Goal: Task Accomplishment & Management: Use online tool/utility

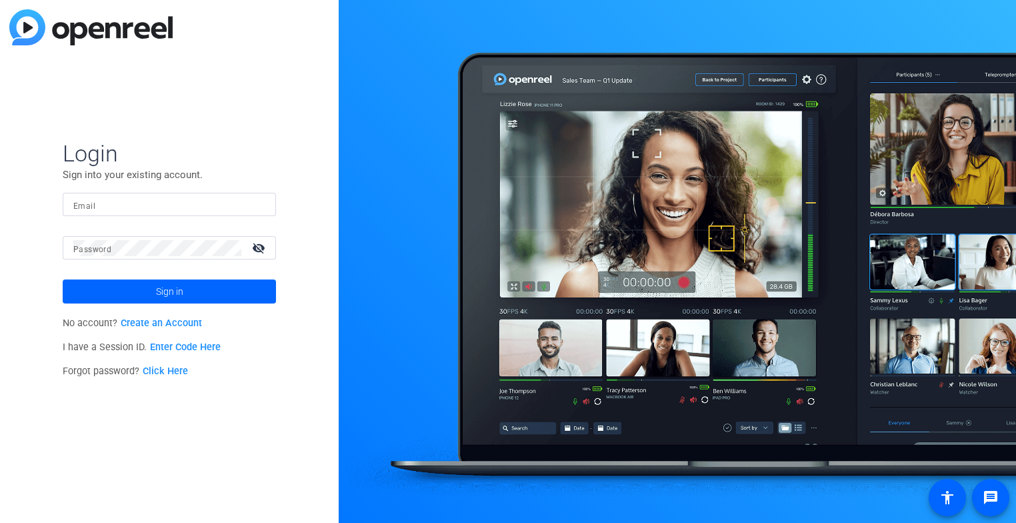
click at [123, 207] on input "Email" at bounding box center [169, 205] width 192 height 16
click at [228, 386] on div "Login Sign into your existing account. Email Password visibility_off Sign in No…" at bounding box center [169, 261] width 339 height 523
click at [97, 197] on input "Email" at bounding box center [169, 205] width 192 height 16
type input "sm"
drag, startPoint x: 109, startPoint y: 199, endPoint x: 87, endPoint y: 202, distance: 22.9
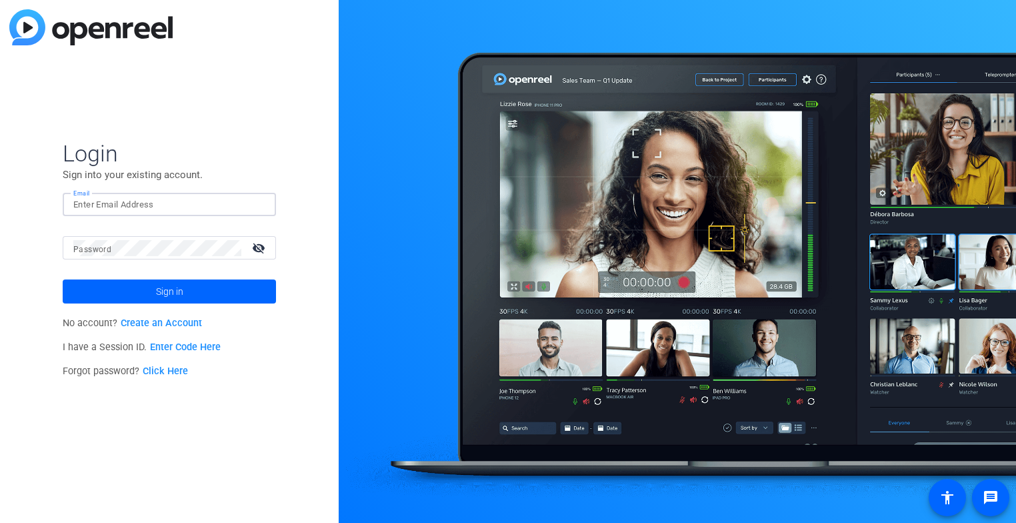
click at [87, 202] on input "Email" at bounding box center [169, 205] width 192 height 16
click at [63, 279] on button "Sign in" at bounding box center [169, 291] width 213 height 24
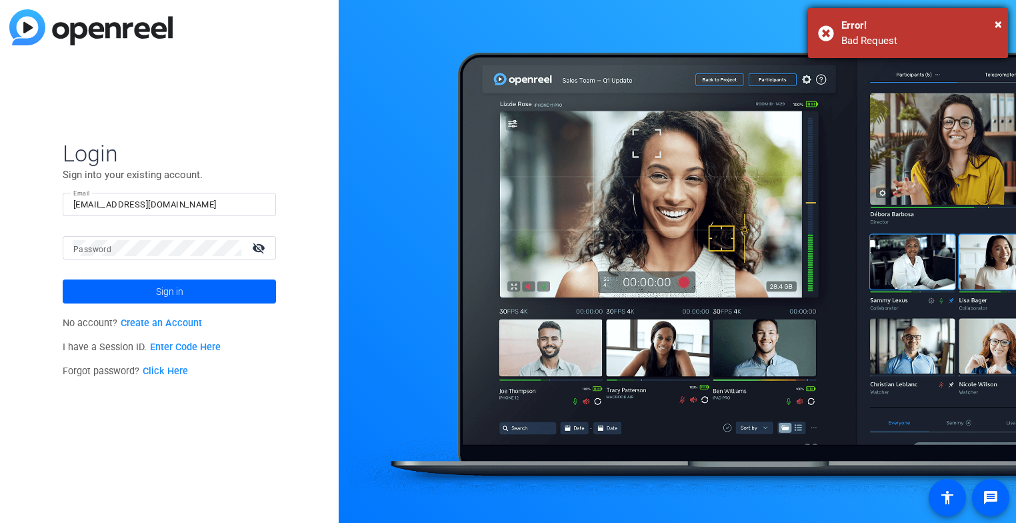
click at [1002, 20] on div "× Error! Bad Request" at bounding box center [908, 33] width 200 height 50
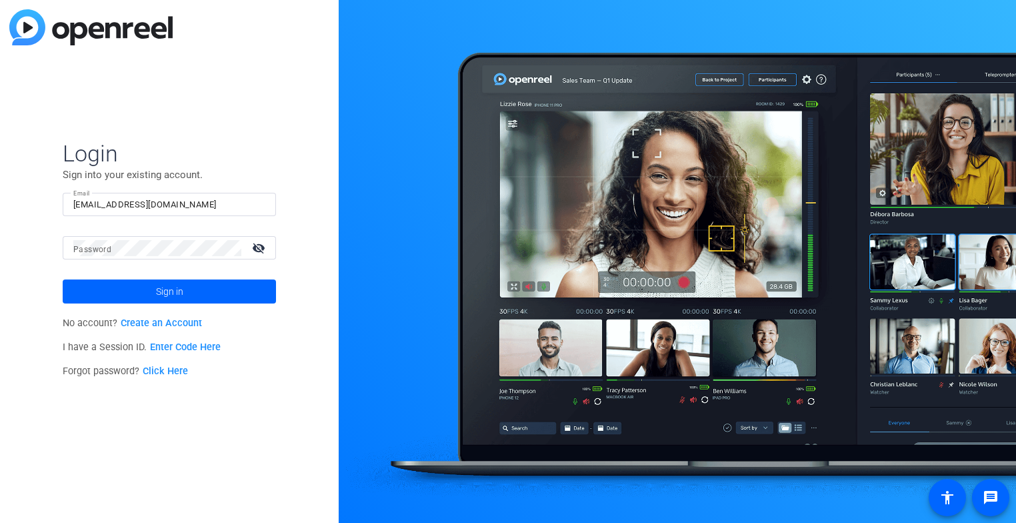
click at [249, 108] on div "Login Sign into your existing account. Email smousterakis@sarepta.com Password …" at bounding box center [169, 261] width 339 height 523
drag, startPoint x: 207, startPoint y: 201, endPoint x: 19, endPoint y: 197, distance: 188.8
click at [19, 197] on div "Login Sign into your existing account. Email smousterakis@sarepta.com Password …" at bounding box center [169, 261] width 339 height 523
paste input "SMousterakis@S"
type input "SMousterakis@Sarepta.com"
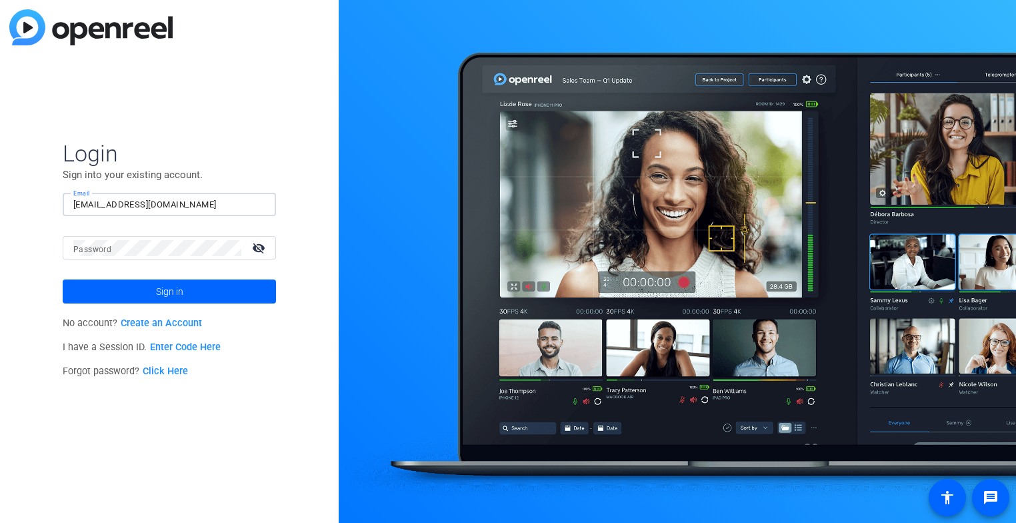
click at [253, 153] on span "Login" at bounding box center [169, 153] width 213 height 28
click at [82, 245] on mat-label "Password" at bounding box center [92, 249] width 38 height 9
click at [178, 285] on span "Sign in" at bounding box center [169, 291] width 27 height 33
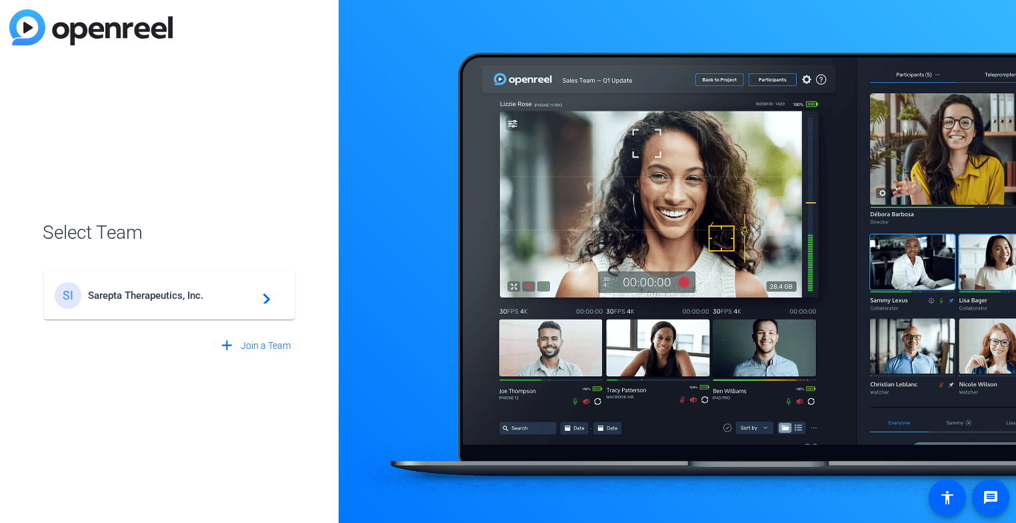
click at [168, 298] on span "Sarepta Therapeutics, Inc." at bounding box center [171, 295] width 167 height 12
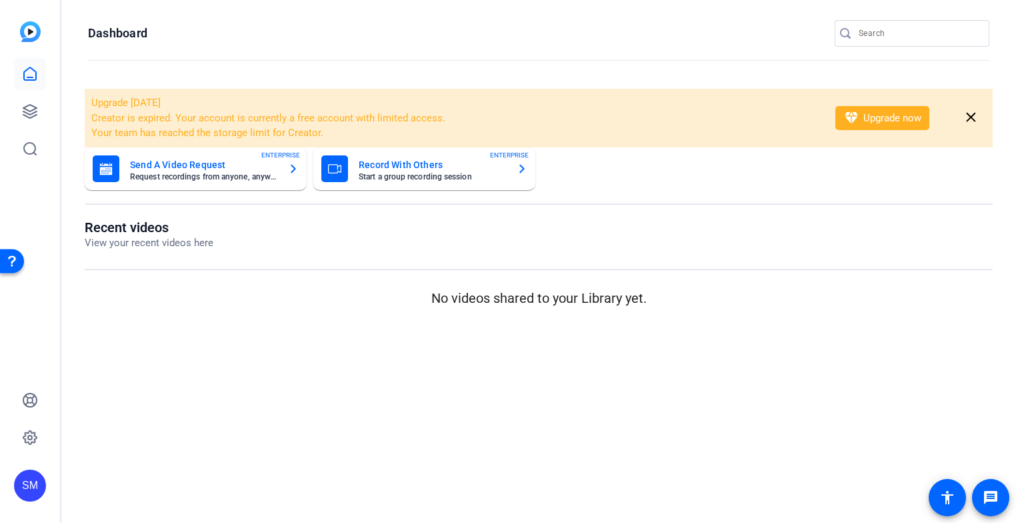
click at [398, 163] on mat-card-title "Record With Others" at bounding box center [432, 165] width 147 height 16
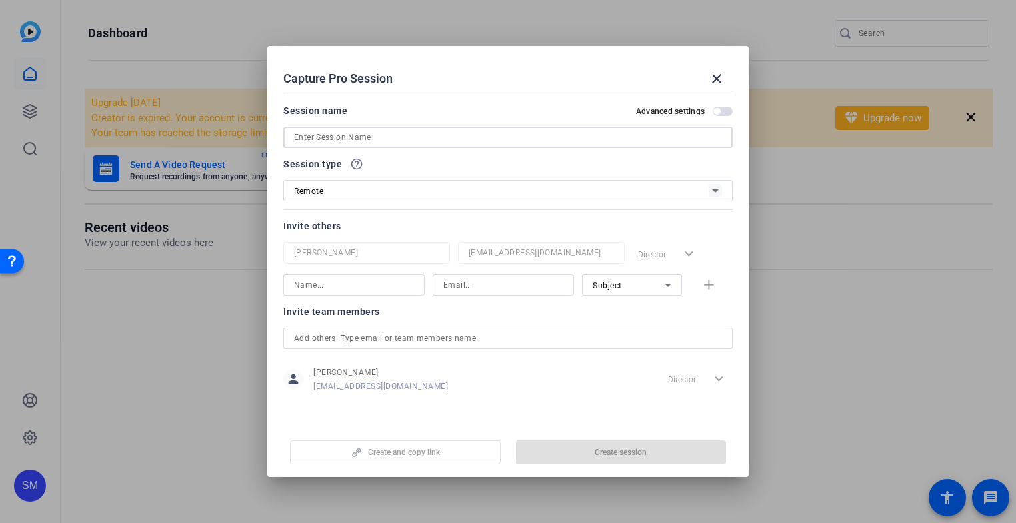
click at [0, 0] on input at bounding box center [0, 0] width 0 height 0
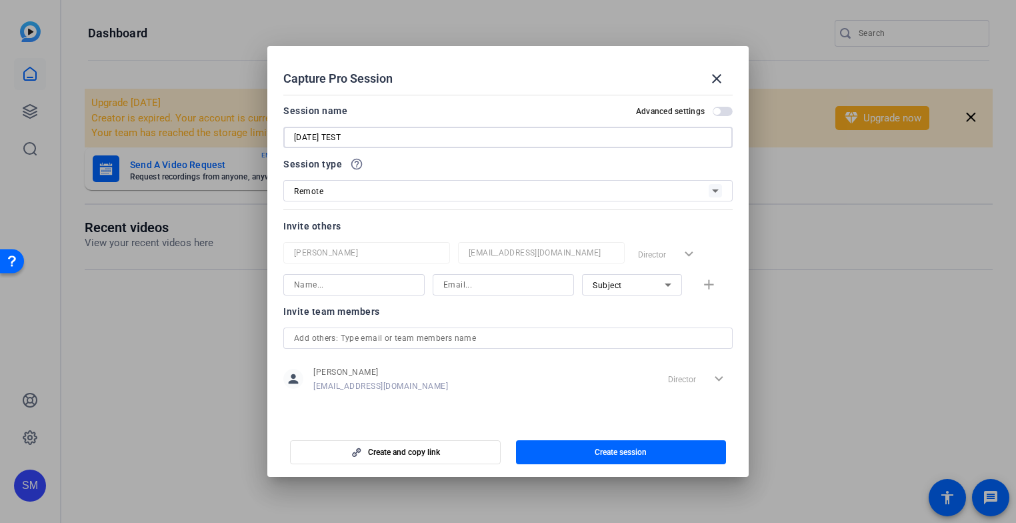
type input "[DATE] TEST"
click at [718, 191] on icon at bounding box center [716, 191] width 16 height 16
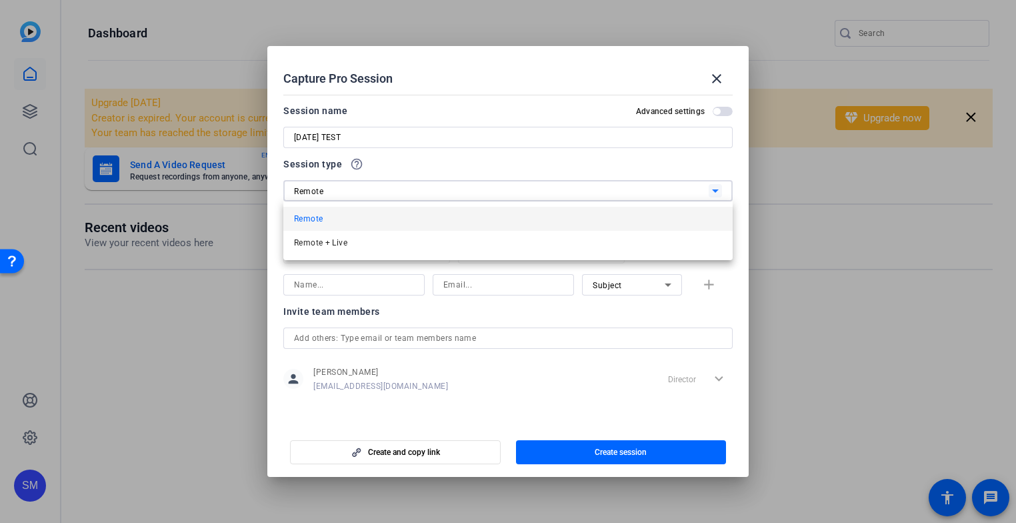
click at [215, 81] on div at bounding box center [211, 77] width 8 height 8
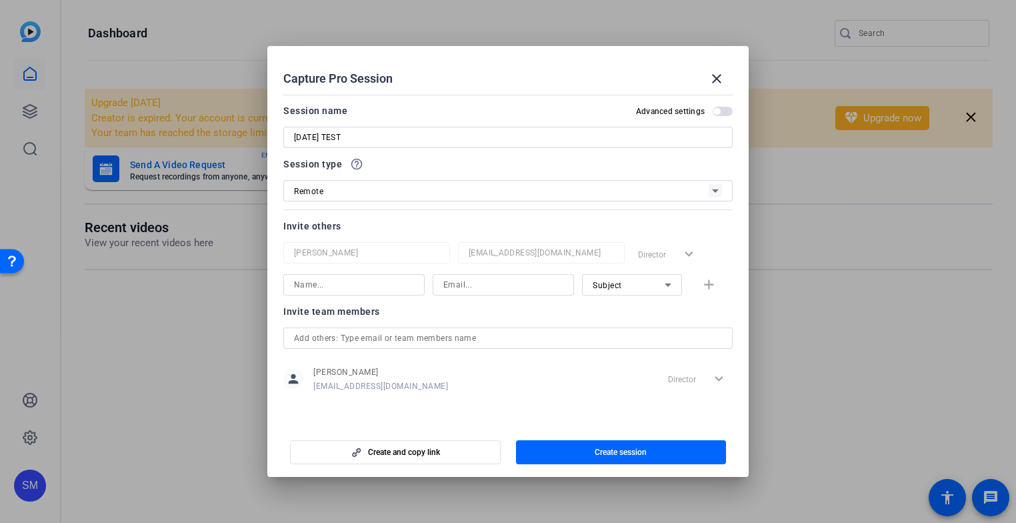
click at [0, 0] on span "button" at bounding box center [0, 0] width 0 height 0
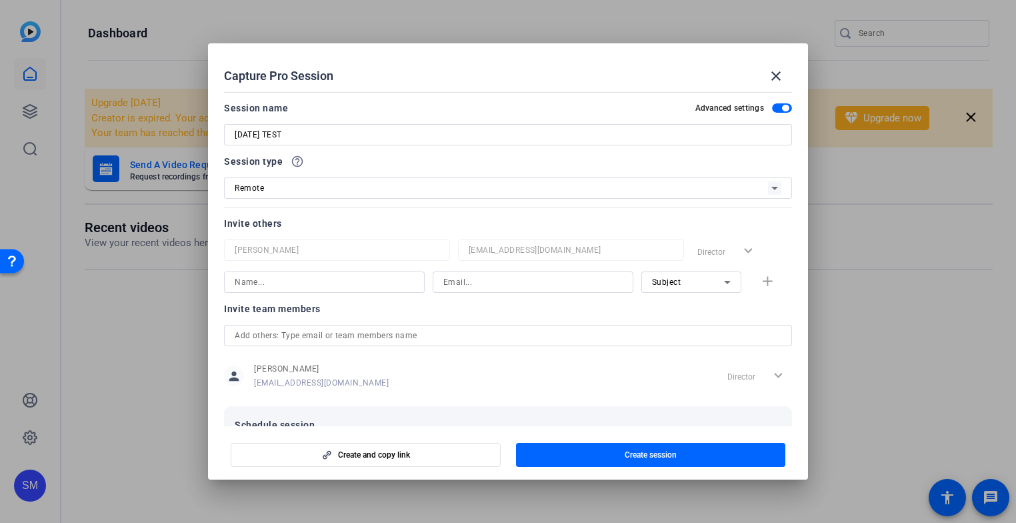
click at [0, 0] on label "Advanced settings" at bounding box center [0, 0] width 0 height 0
click at [772, 105] on button "Advanced settings" at bounding box center [782, 107] width 20 height 9
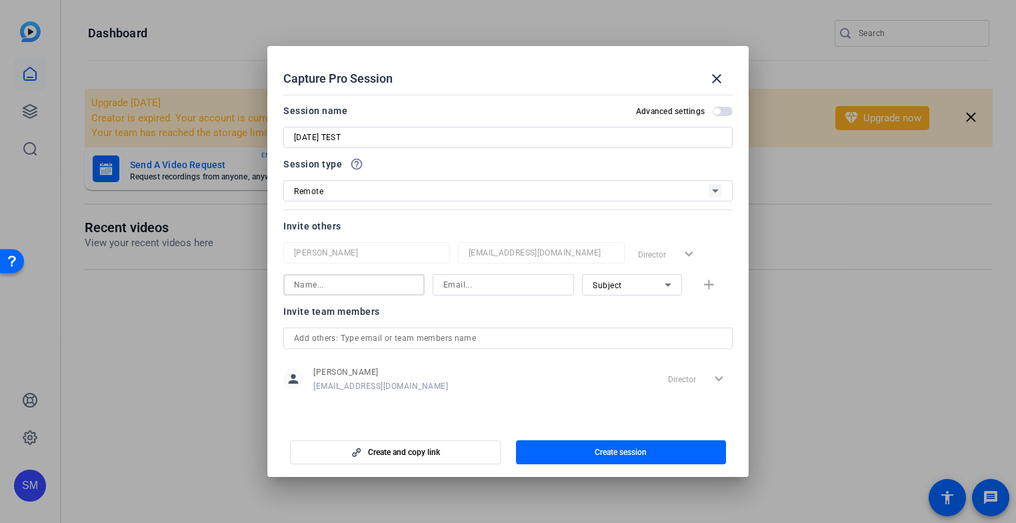
click at [0, 0] on input at bounding box center [0, 0] width 0 height 0
type input "[PERSON_NAME]"
click at [668, 283] on icon at bounding box center [668, 285] width 16 height 16
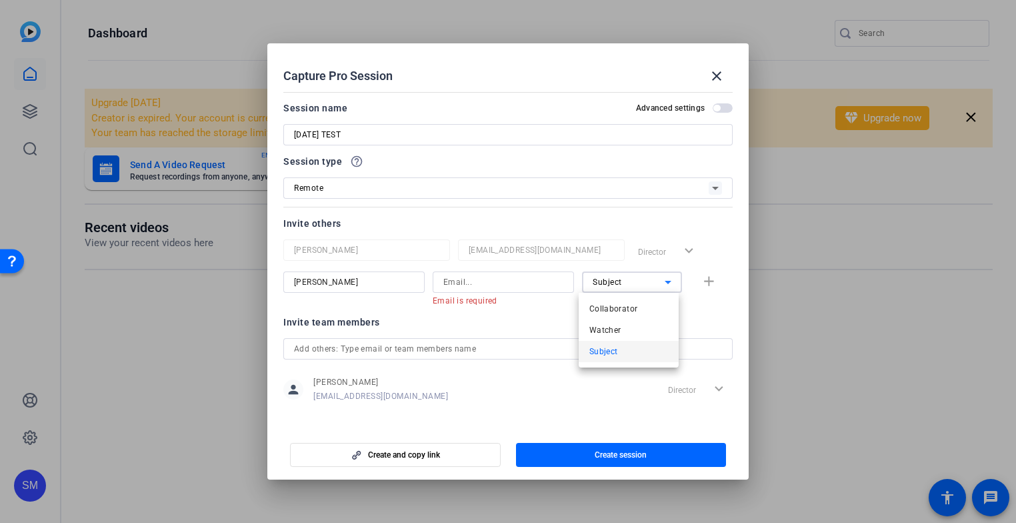
click at [515, 285] on div at bounding box center [508, 261] width 1016 height 523
click at [454, 277] on input at bounding box center [504, 282] width 120 height 16
paste input "[EMAIL_ADDRESS][DOMAIN_NAME]"
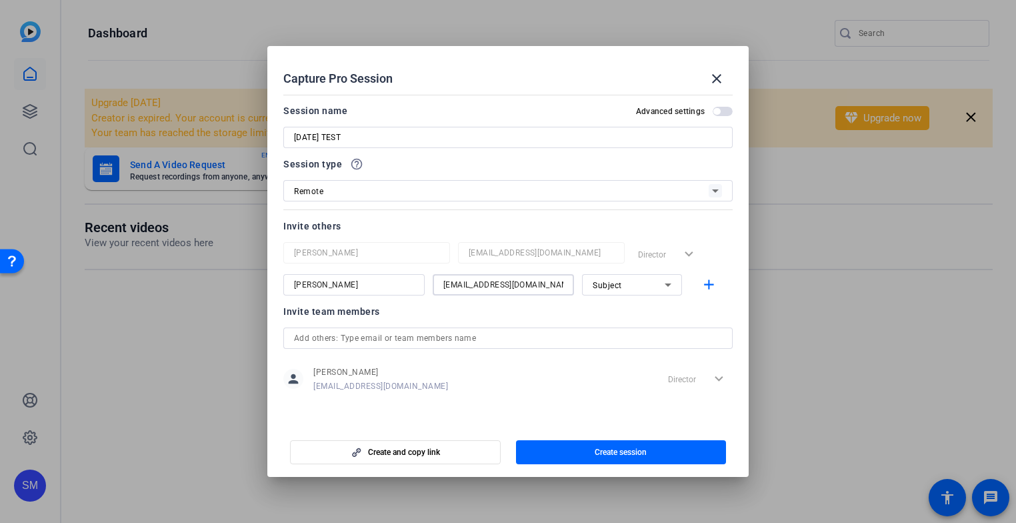
type input "[EMAIL_ADDRESS][DOMAIN_NAME]"
click at [672, 285] on icon at bounding box center [668, 285] width 16 height 16
click at [732, 265] on div at bounding box center [508, 261] width 1016 height 523
click at [0, 0] on mat-icon "add" at bounding box center [0, 0] width 0 height 0
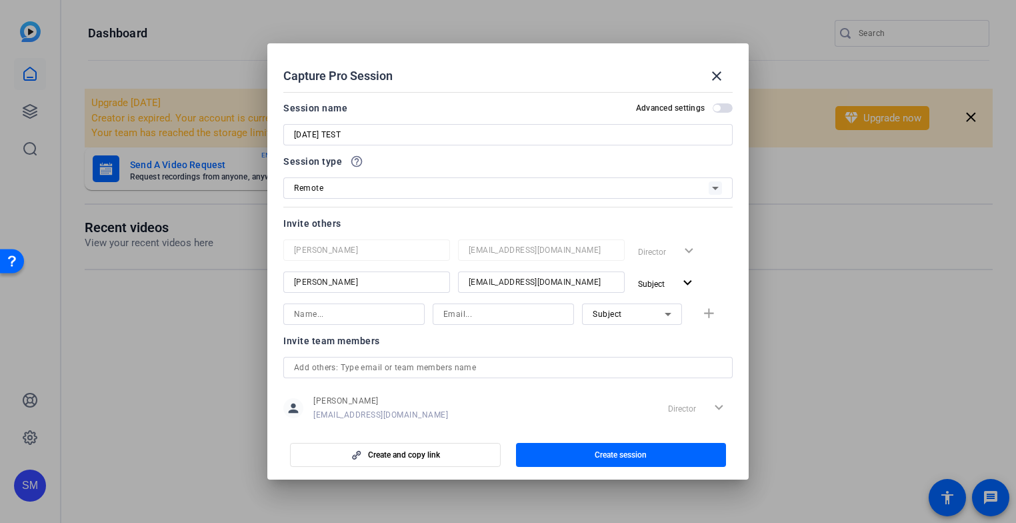
click at [0, 0] on input at bounding box center [0, 0] width 0 height 0
type input "Molly"
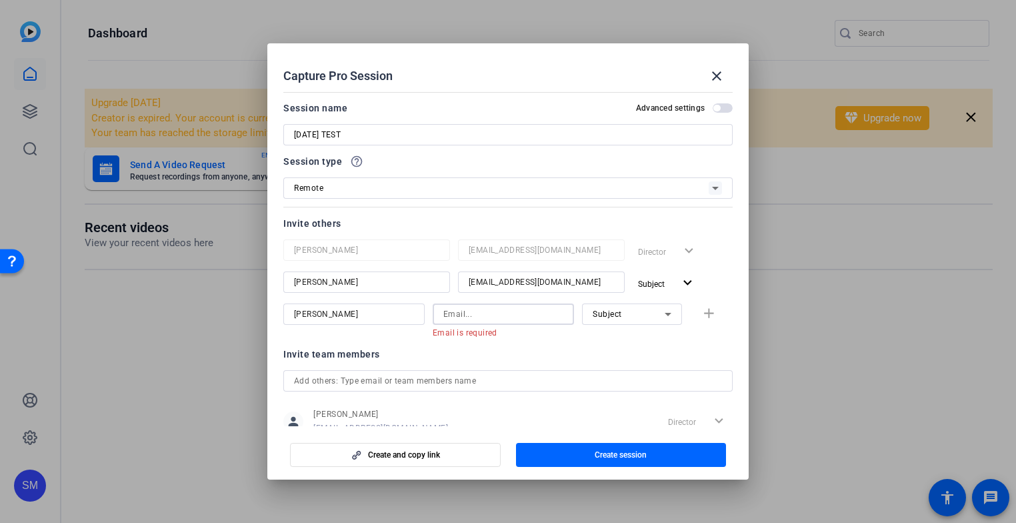
click at [454, 313] on input at bounding box center [504, 314] width 120 height 16
paste input "MBrennan@sarepta.com"
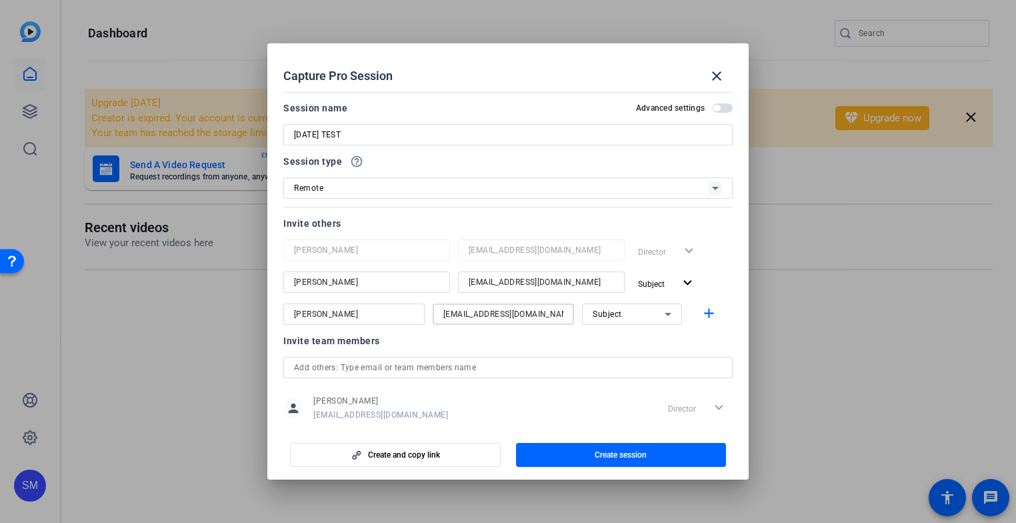
click at [454, 313] on input "MBrennan@sarepta.com" at bounding box center [504, 314] width 120 height 16
type input "MBrennan@sarepta.com"
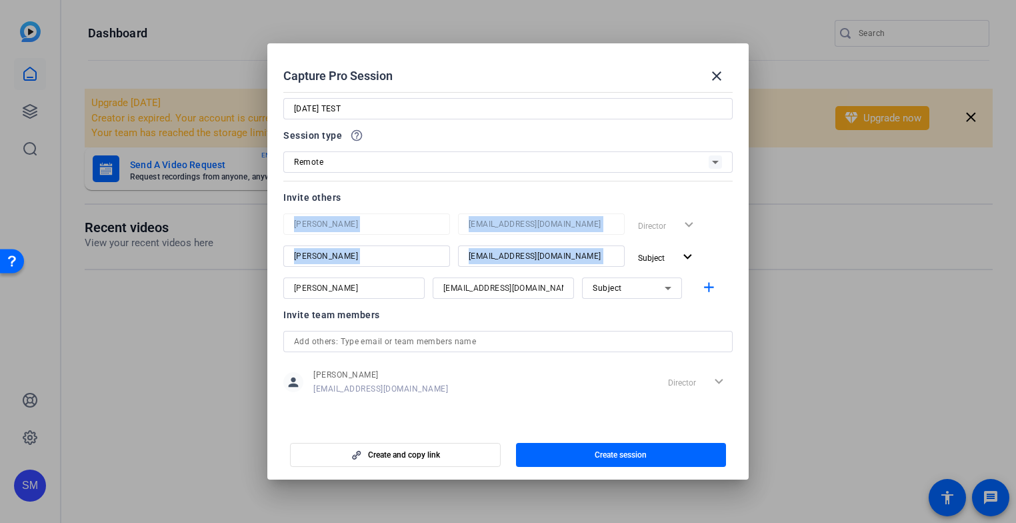
drag, startPoint x: 744, startPoint y: 243, endPoint x: 741, endPoint y: 200, distance: 42.8
click at [0, 0] on mat-dialog-content "Session name Advanced settings AUG 2025 TEST Session type help_outline Remote I…" at bounding box center [0, 0] width 0 height 0
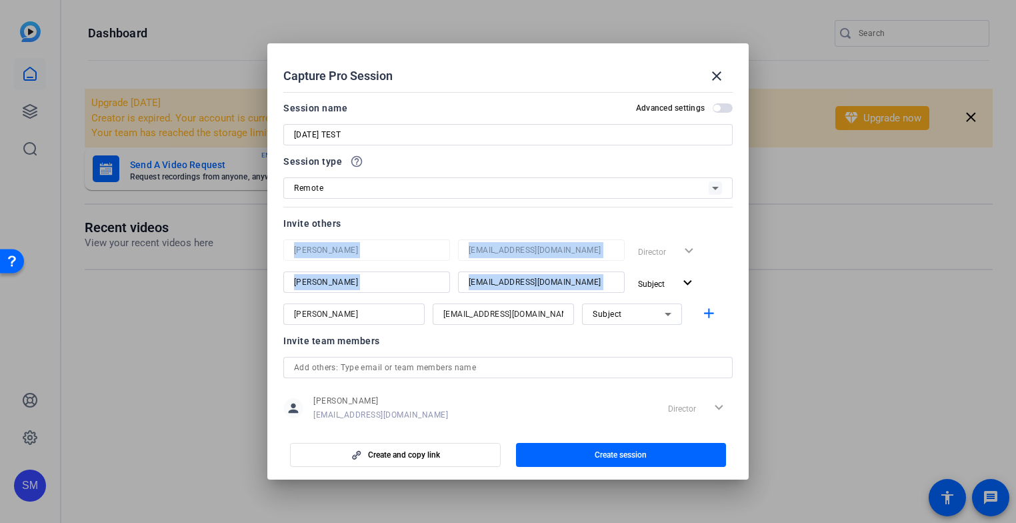
click at [0, 0] on span "button" at bounding box center [0, 0] width 0 height 0
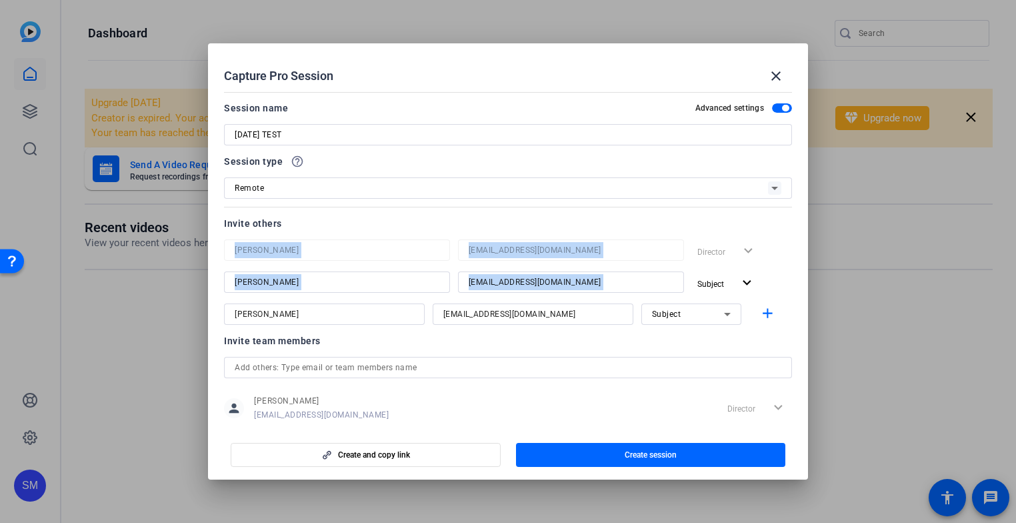
click at [782, 239] on div "Director expand_more" at bounding box center [742, 251] width 100 height 24
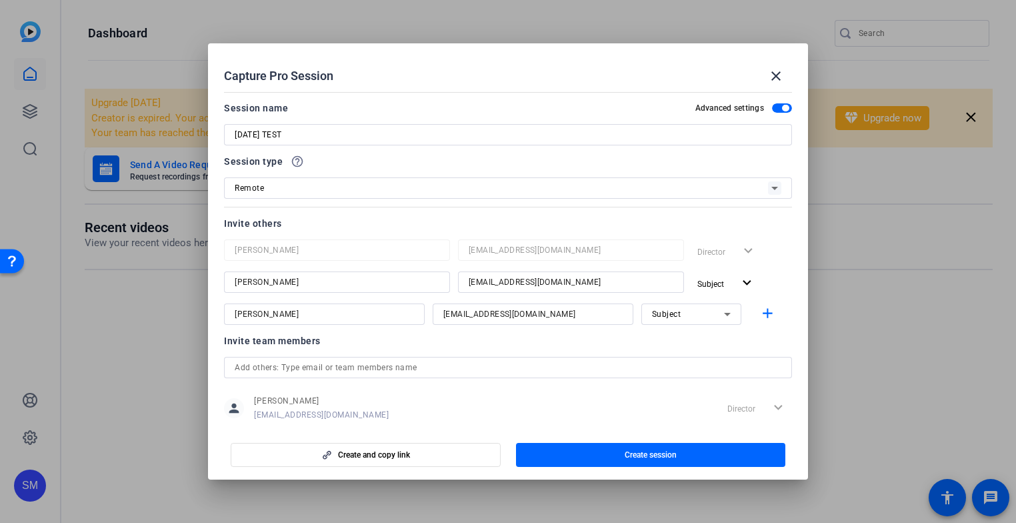
click at [0, 0] on icon at bounding box center [0, 0] width 0 height 0
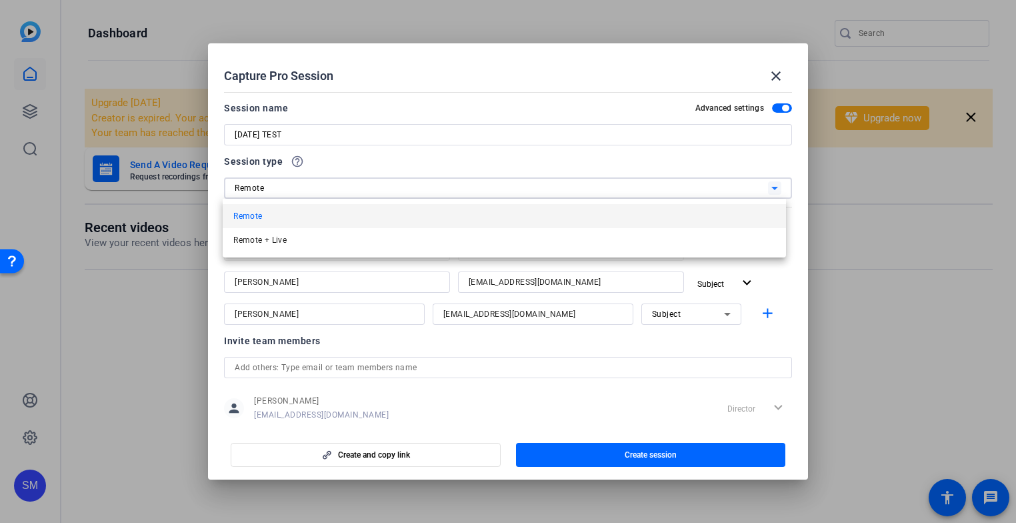
click at [768, 187] on div at bounding box center [508, 261] width 1016 height 523
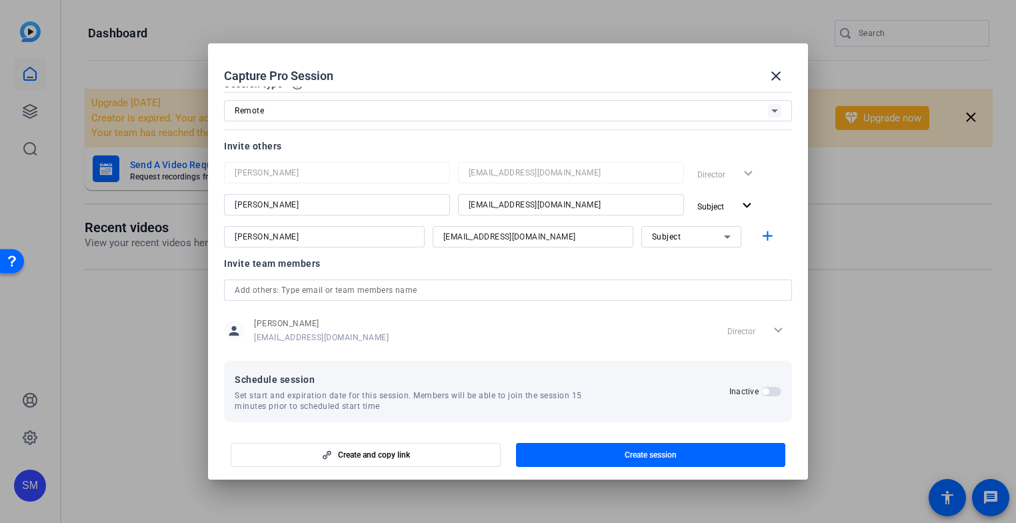
scroll to position [87, 0]
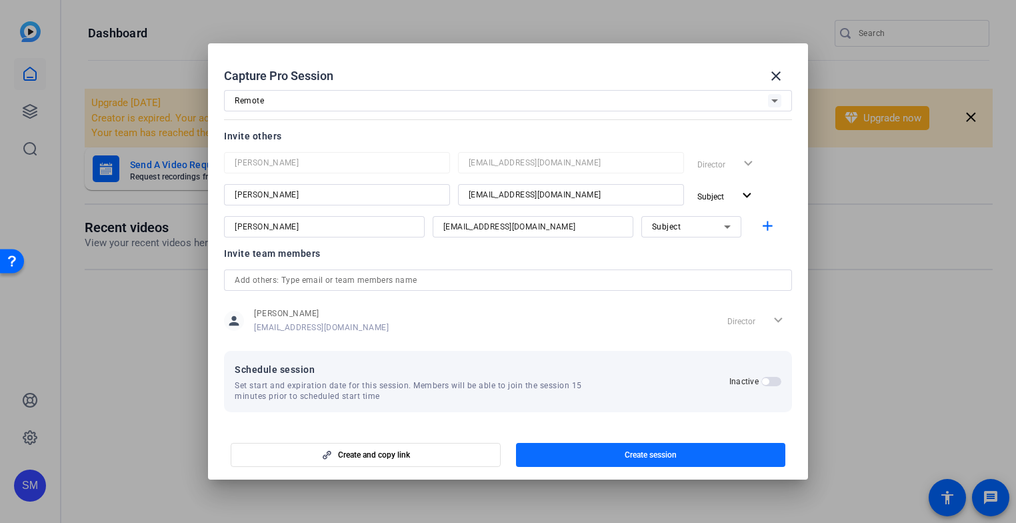
click at [215, 81] on span "Create session" at bounding box center [211, 77] width 8 height 8
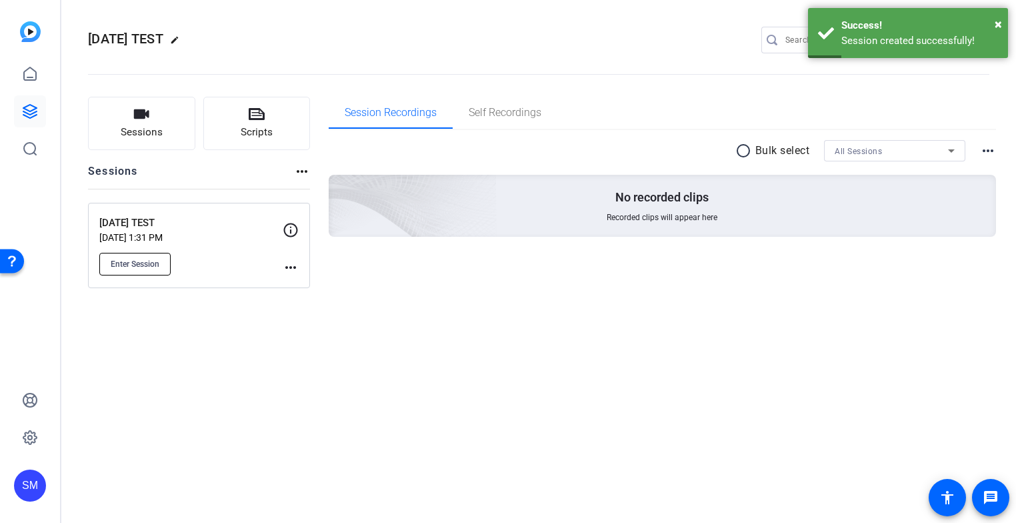
click at [132, 264] on span "Enter Session" at bounding box center [135, 264] width 49 height 11
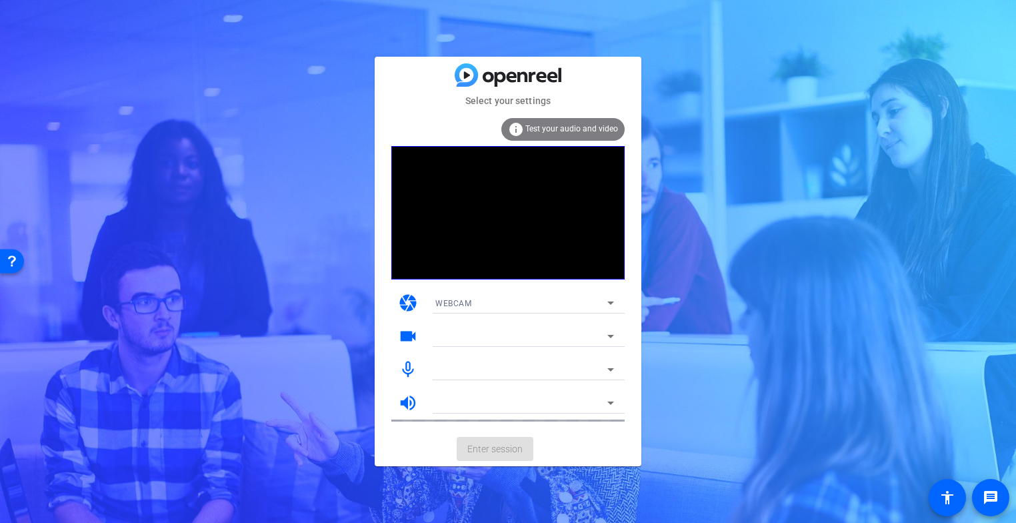
click at [235, 212] on div "Select your settings info Test your audio and video camera WEBCAM videocam mic_…" at bounding box center [508, 261] width 1016 height 523
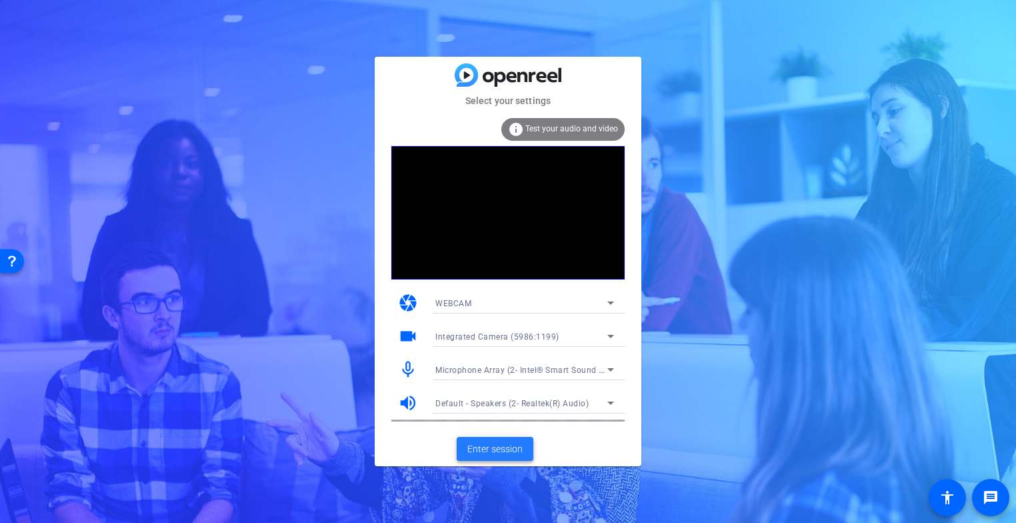
click at [488, 442] on span "Enter session" at bounding box center [495, 449] width 55 height 14
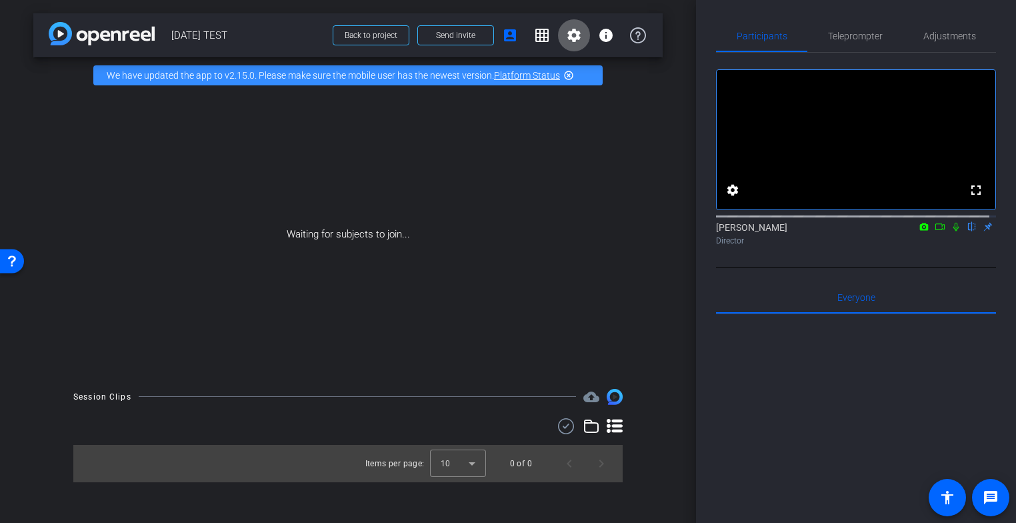
click at [574, 32] on mat-icon "settings" at bounding box center [574, 35] width 16 height 16
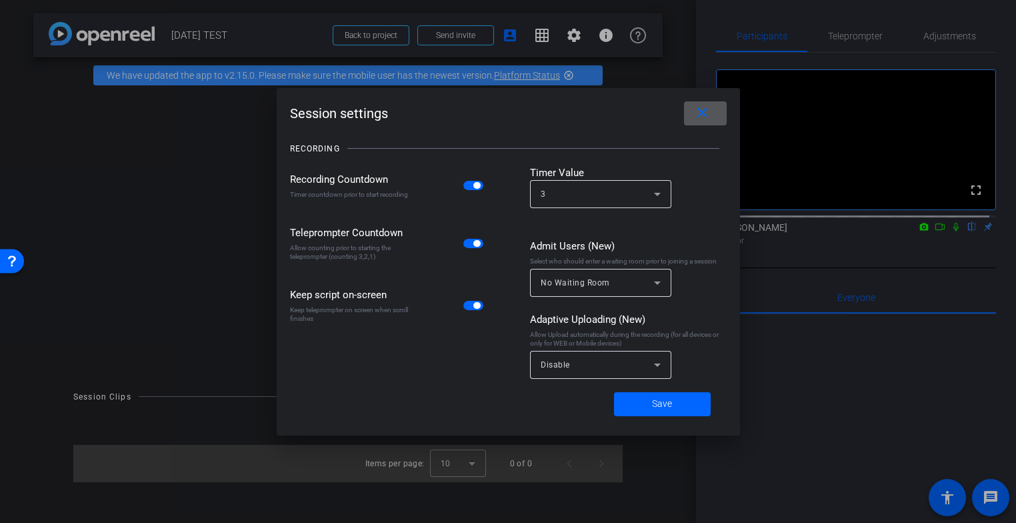
click at [700, 117] on mat-icon "close" at bounding box center [702, 113] width 17 height 17
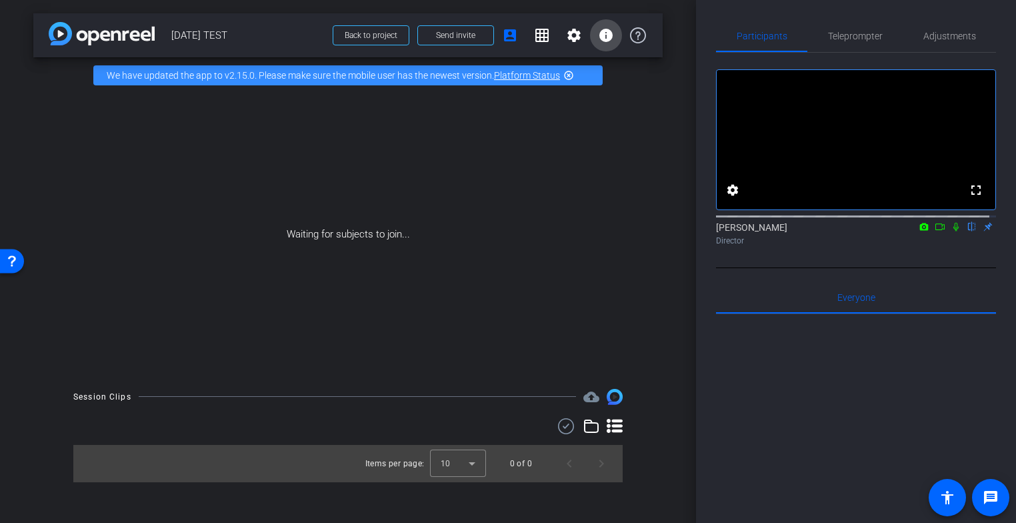
click at [604, 33] on mat-icon "info" at bounding box center [606, 35] width 16 height 16
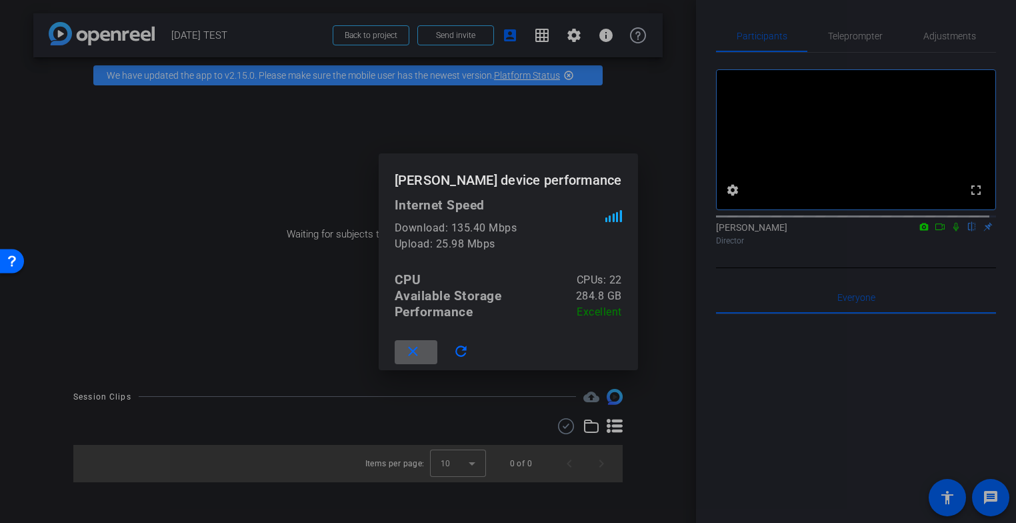
click at [415, 349] on span at bounding box center [416, 352] width 43 height 32
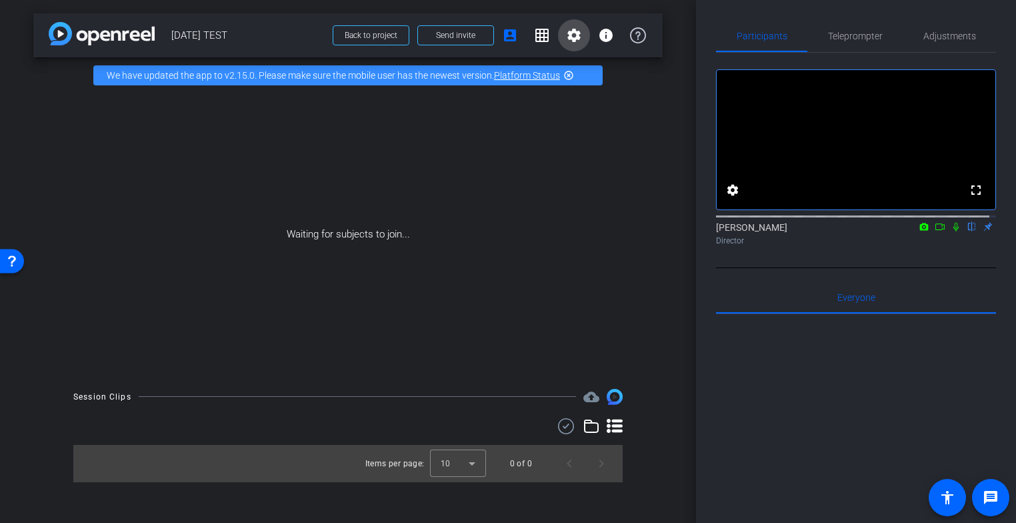
click at [570, 39] on mat-icon "settings" at bounding box center [574, 35] width 16 height 16
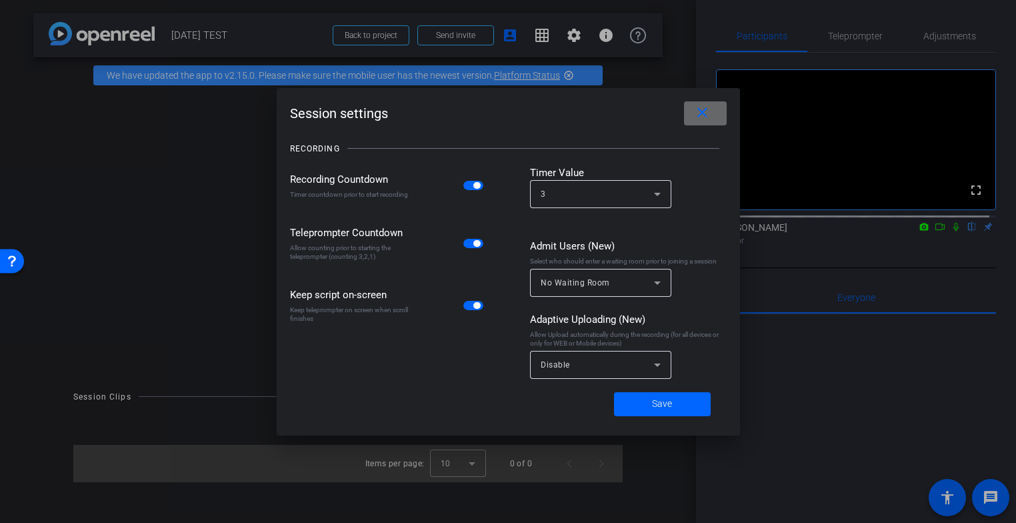
click at [706, 109] on mat-icon "close" at bounding box center [702, 113] width 17 height 17
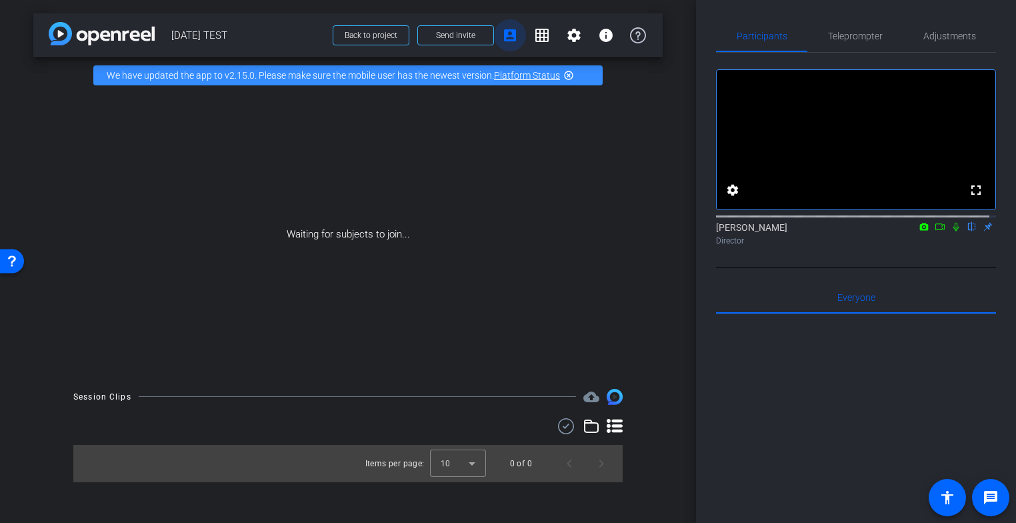
click at [506, 31] on mat-icon "account_box" at bounding box center [510, 35] width 16 height 16
click at [464, 37] on span "Send invite" at bounding box center [455, 35] width 39 height 11
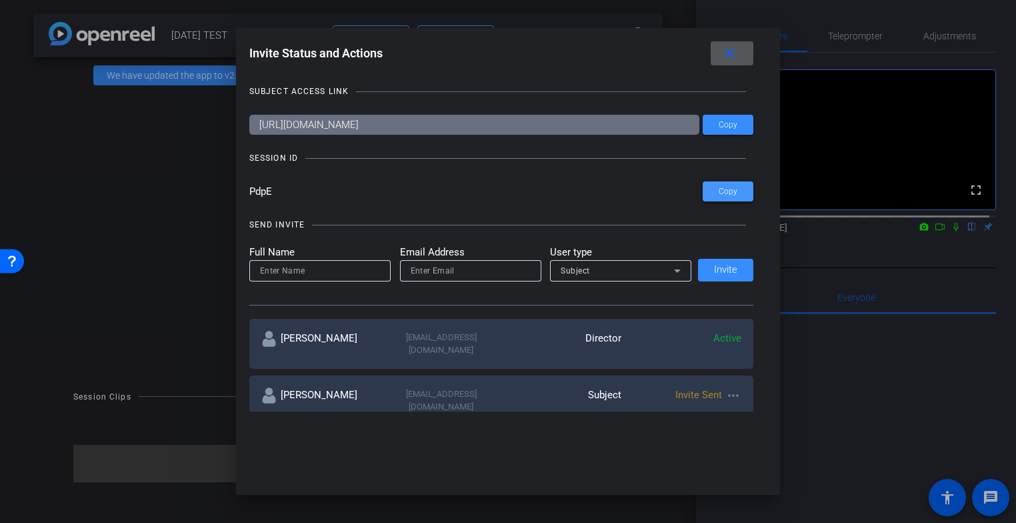
click at [721, 187] on span "Copy" at bounding box center [728, 192] width 19 height 10
click at [736, 52] on mat-icon "close" at bounding box center [730, 53] width 17 height 17
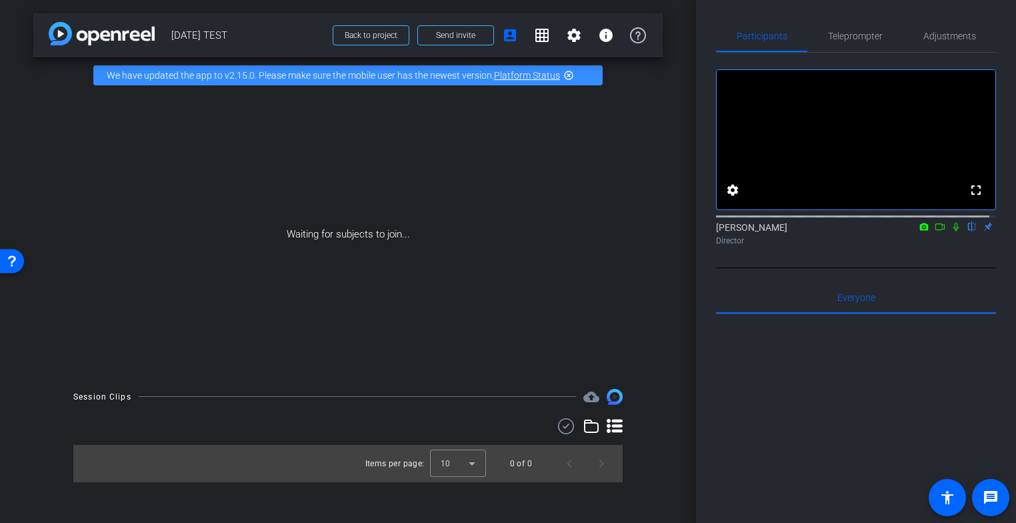
click at [483, 82] on div "We have updated the app to v2.15.0. Please make sure the mobile user has the ne…" at bounding box center [348, 75] width 510 height 20
click at [368, 27] on span at bounding box center [370, 35] width 75 height 32
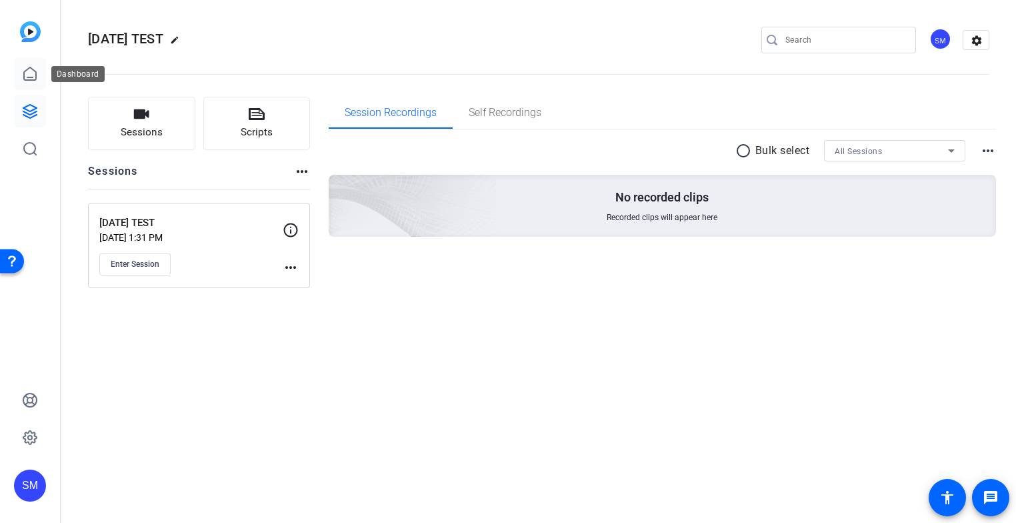
click at [24, 71] on icon at bounding box center [30, 73] width 12 height 13
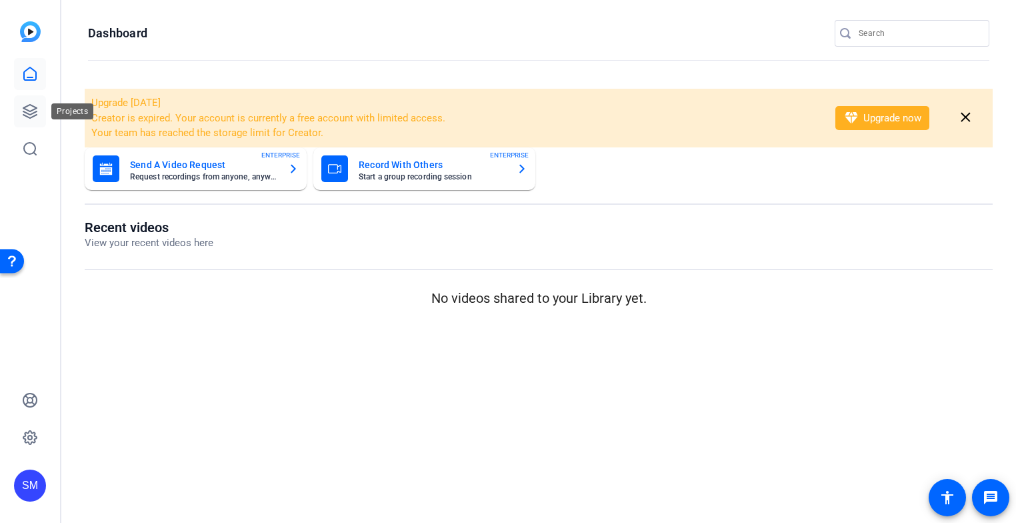
click at [26, 115] on icon at bounding box center [30, 111] width 16 height 16
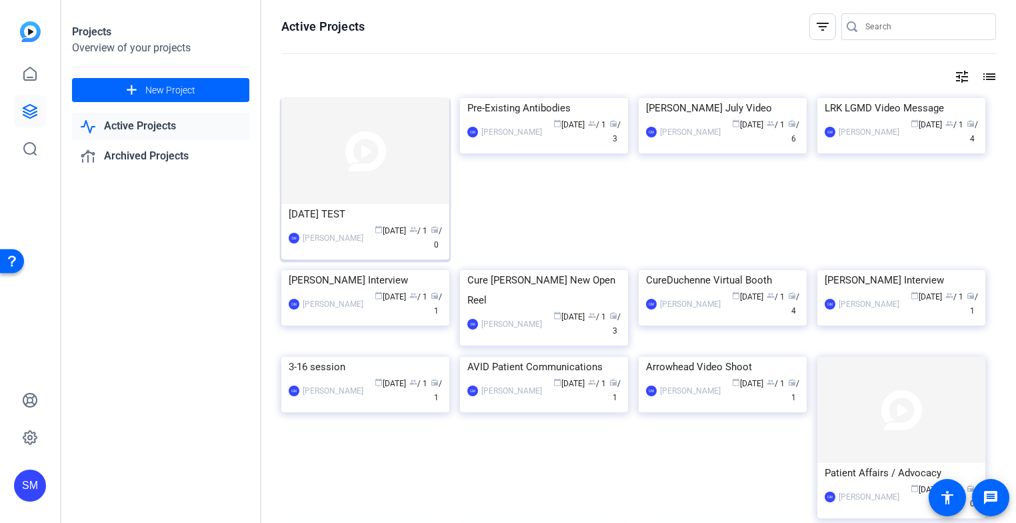
click at [333, 164] on img at bounding box center [365, 151] width 168 height 106
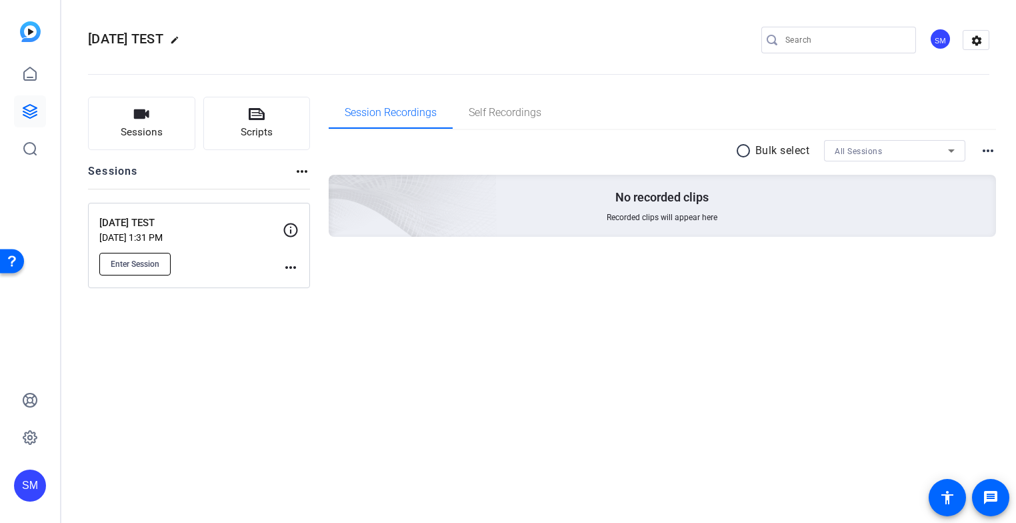
click at [136, 263] on span "Enter Session" at bounding box center [135, 264] width 49 height 11
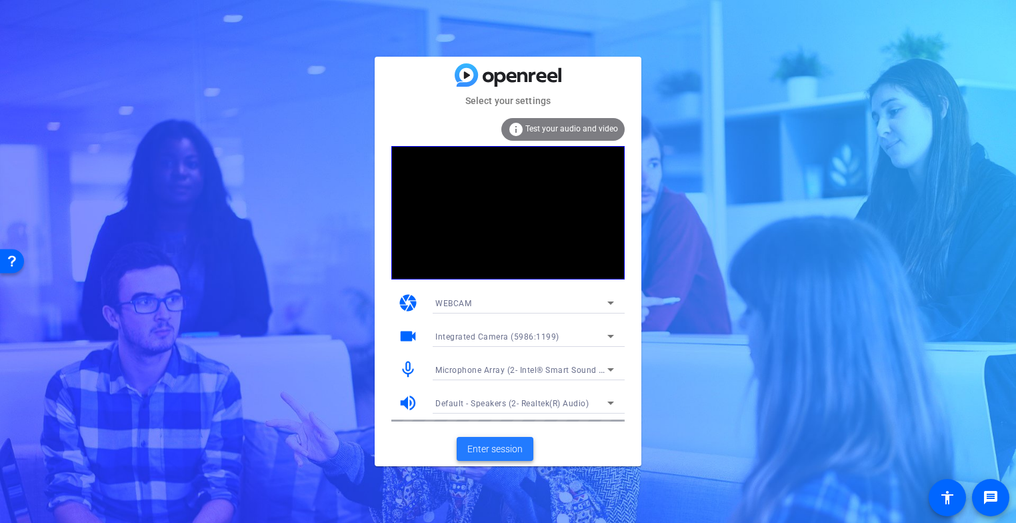
click at [491, 448] on span "Enter session" at bounding box center [495, 449] width 55 height 14
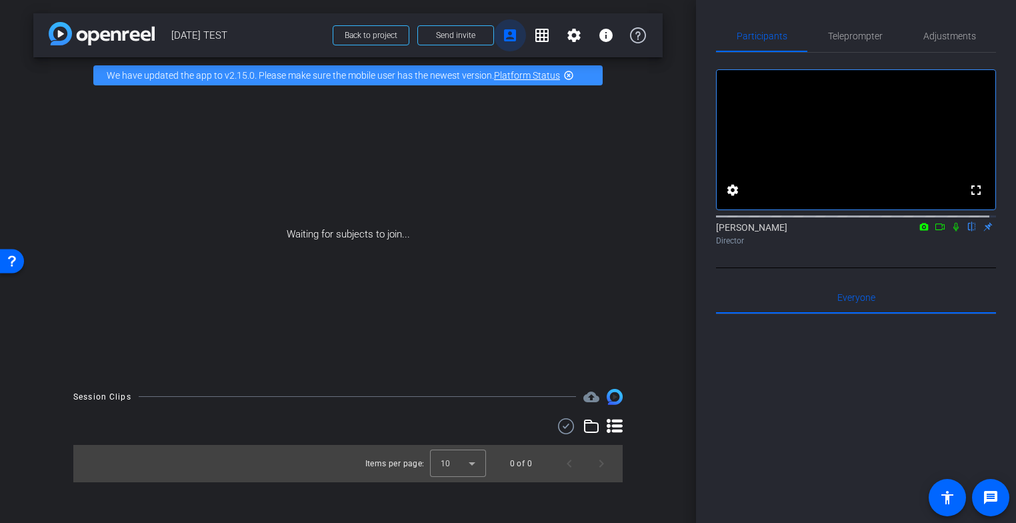
click at [511, 37] on mat-icon "account_box" at bounding box center [510, 35] width 16 height 16
click at [508, 34] on mat-icon "account_box" at bounding box center [510, 35] width 16 height 16
click at [371, 29] on span at bounding box center [370, 35] width 75 height 32
